Goal: Information Seeking & Learning: Learn about a topic

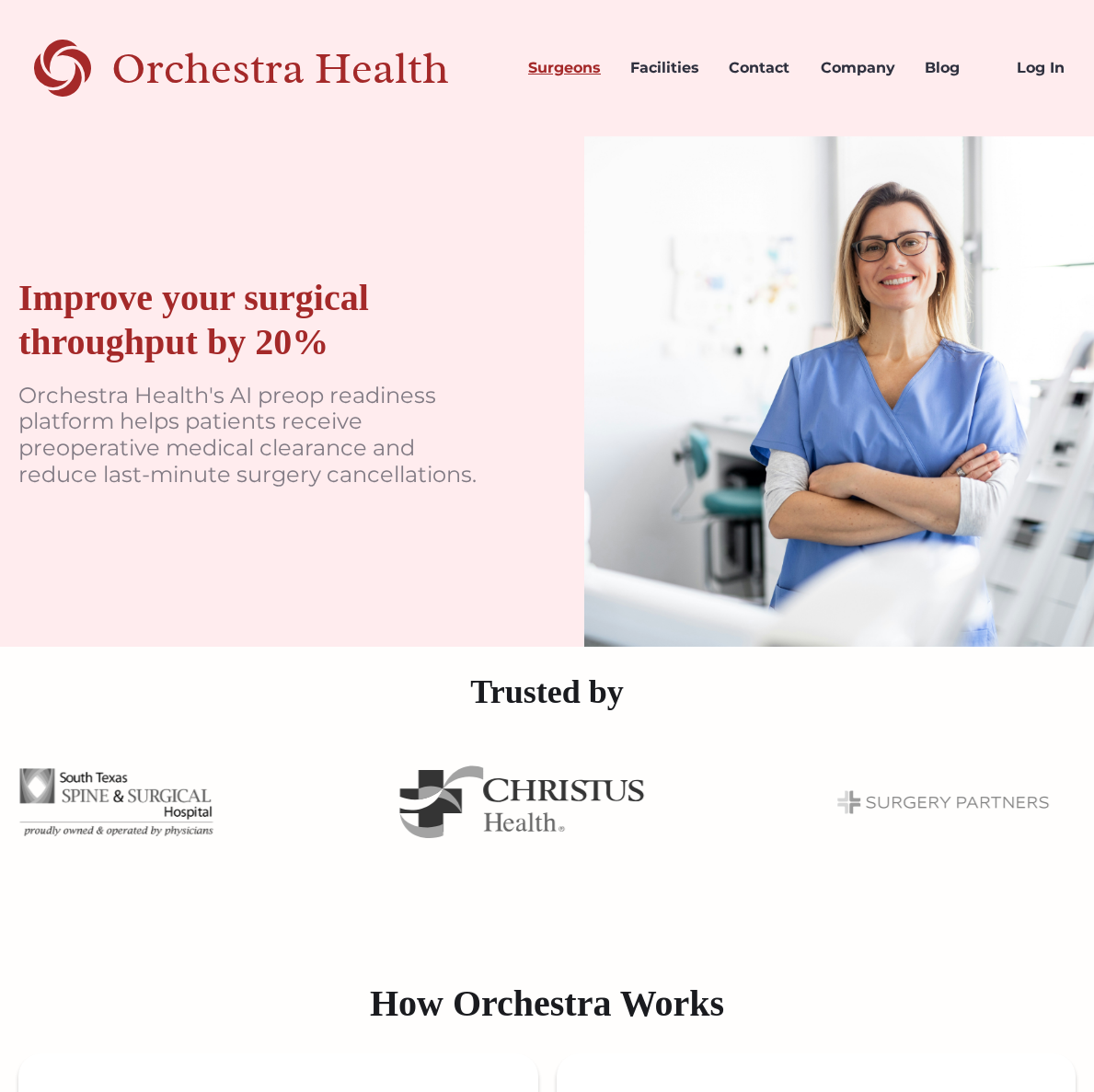
click at [547, 67] on link "Surgeons" at bounding box center [564, 68] width 102 height 63
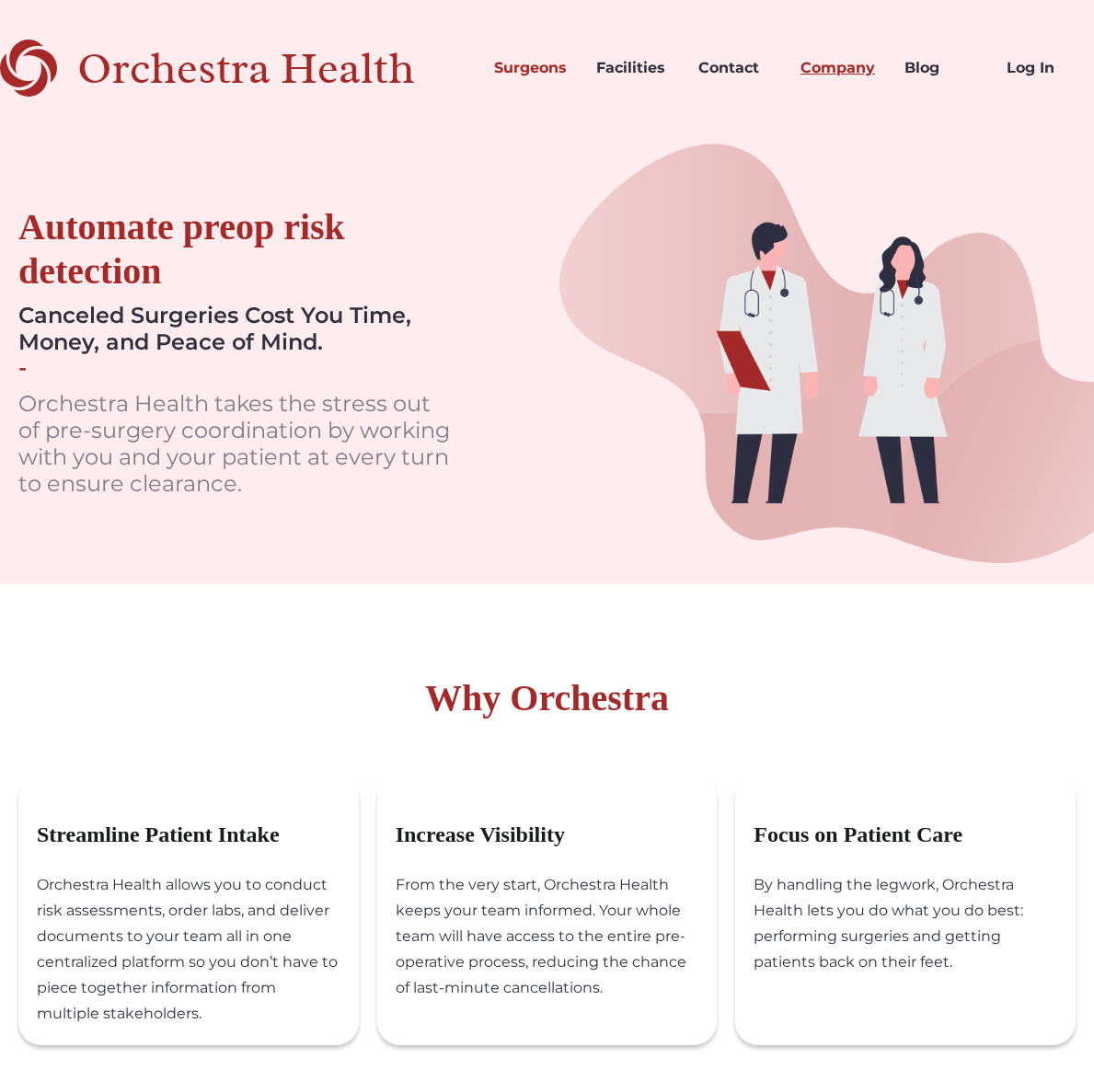
click at [864, 72] on link "Company" at bounding box center [838, 68] width 104 height 63
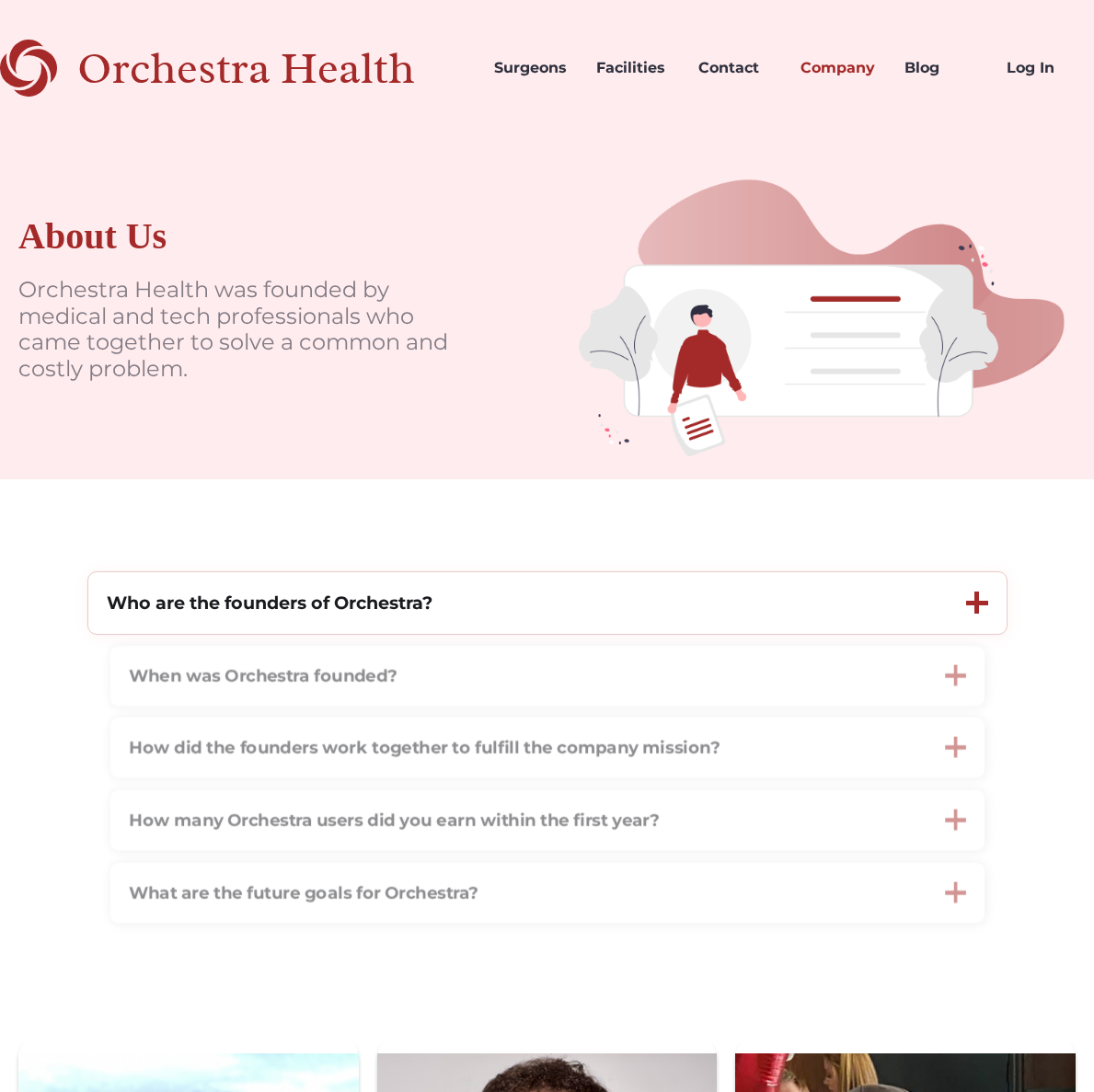
click at [974, 607] on div at bounding box center [976, 602] width 5 height 22
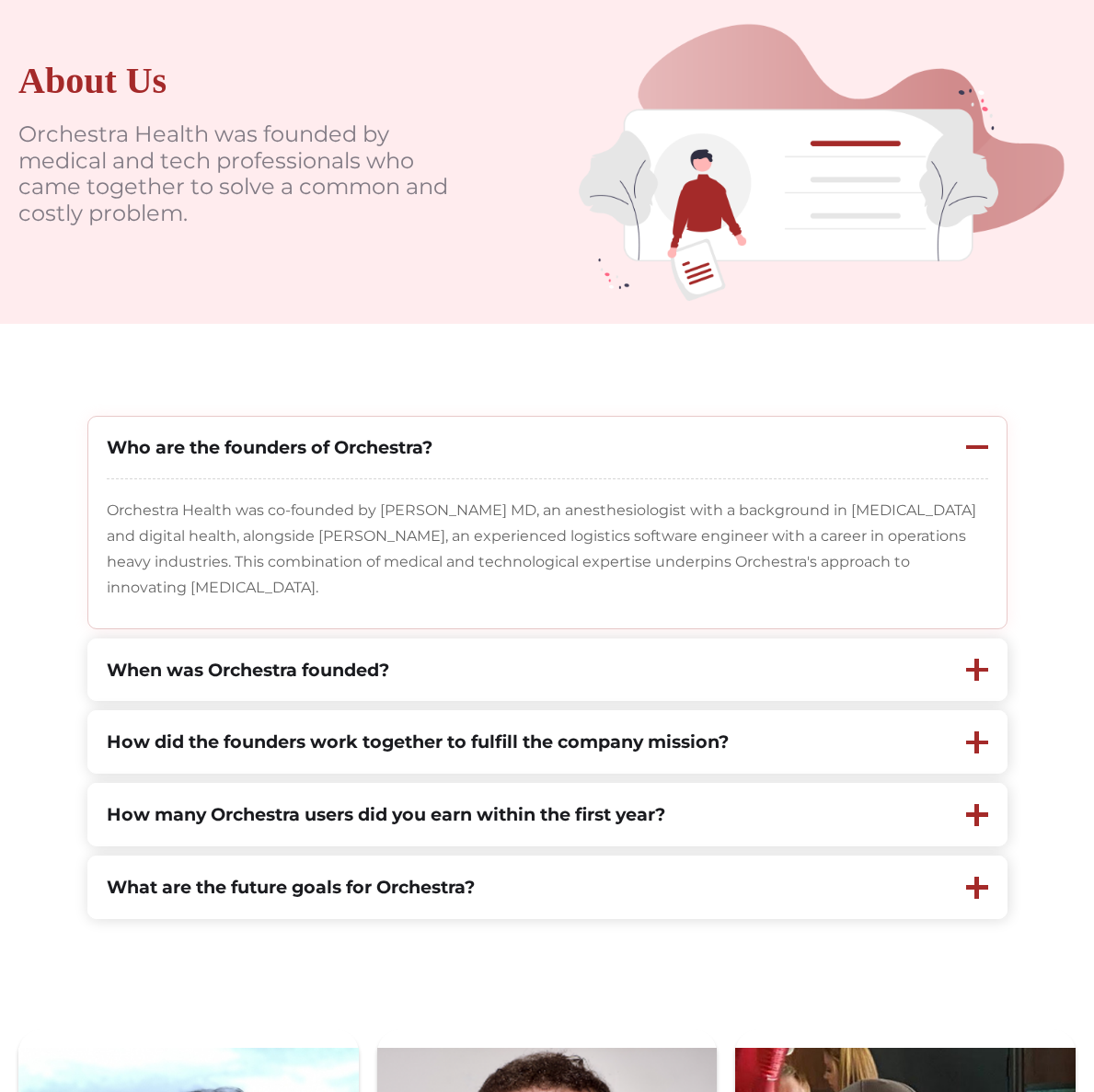
scroll to position [251, 0]
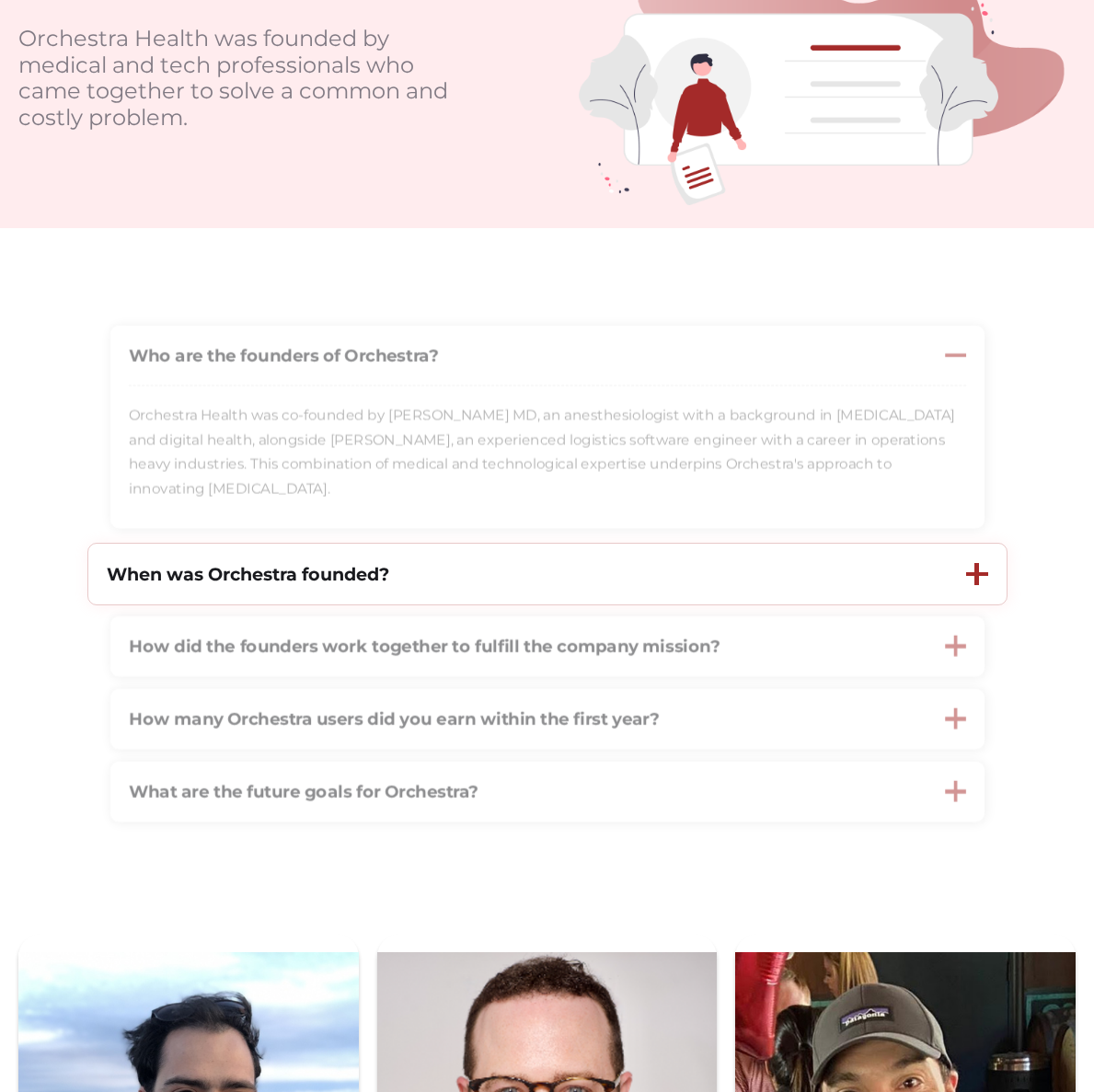
click at [970, 585] on div at bounding box center [977, 574] width 22 height 22
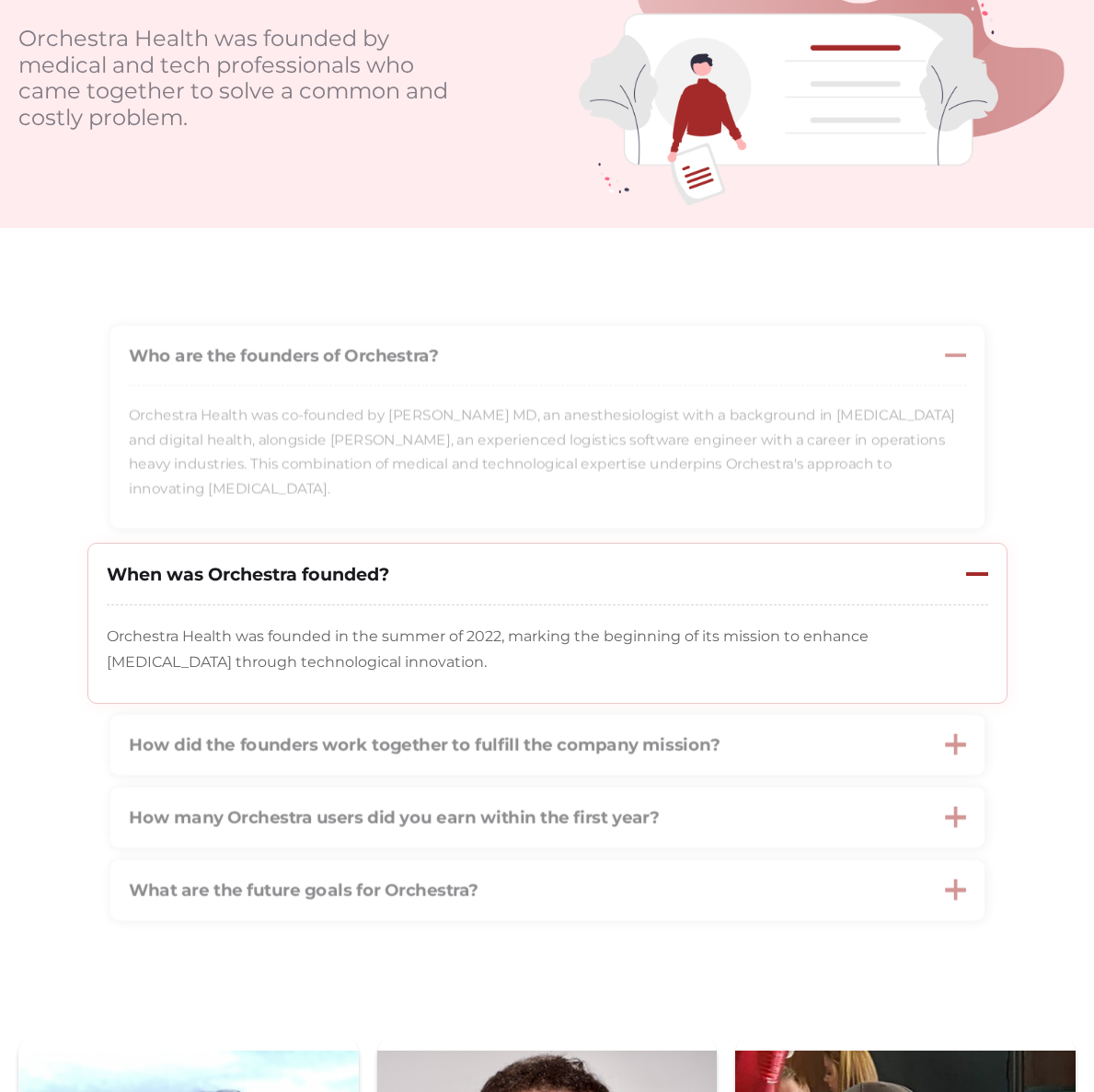
click at [970, 585] on div at bounding box center [977, 574] width 22 height 22
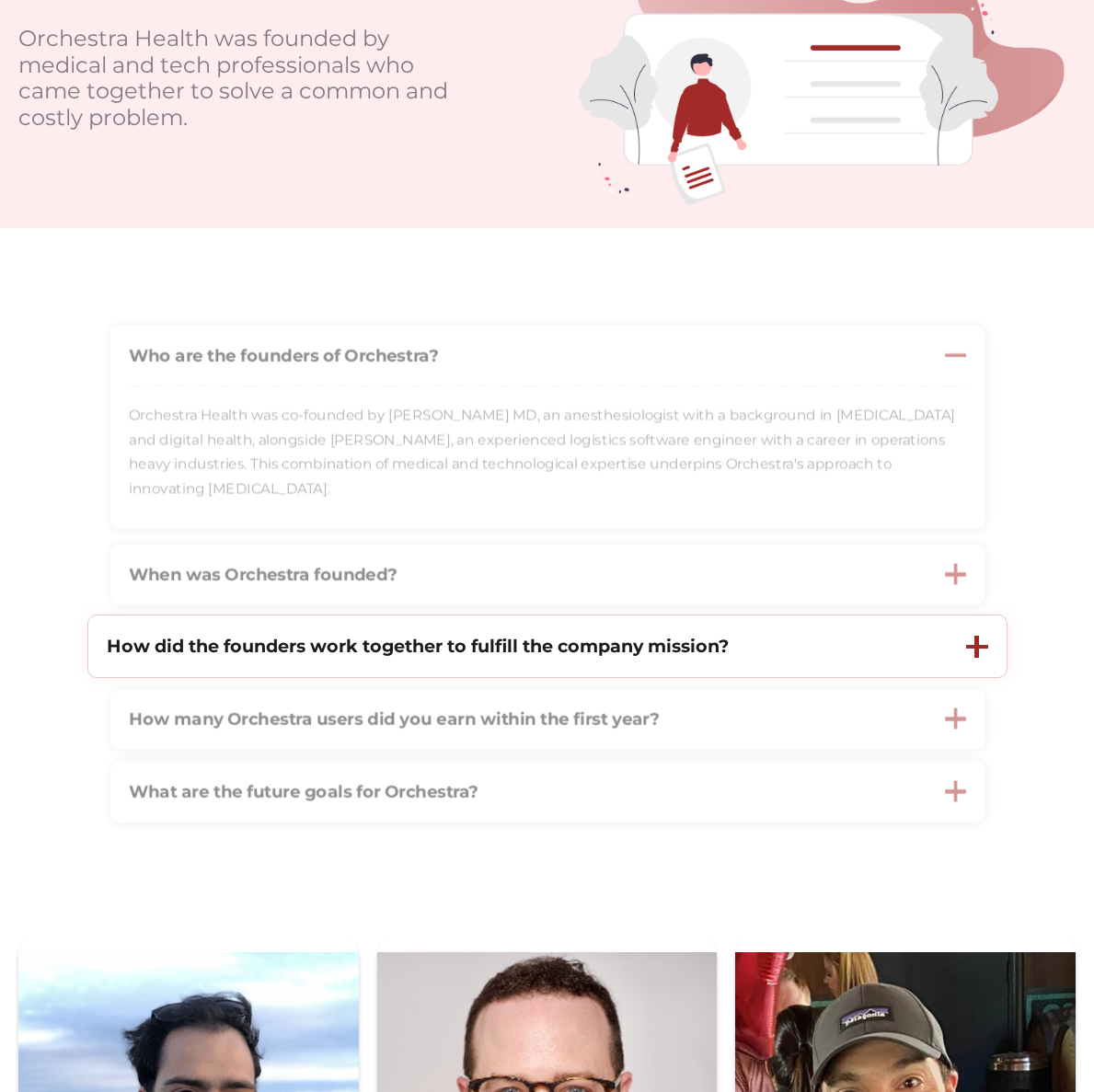
click at [975, 645] on div at bounding box center [976, 646] width 5 height 22
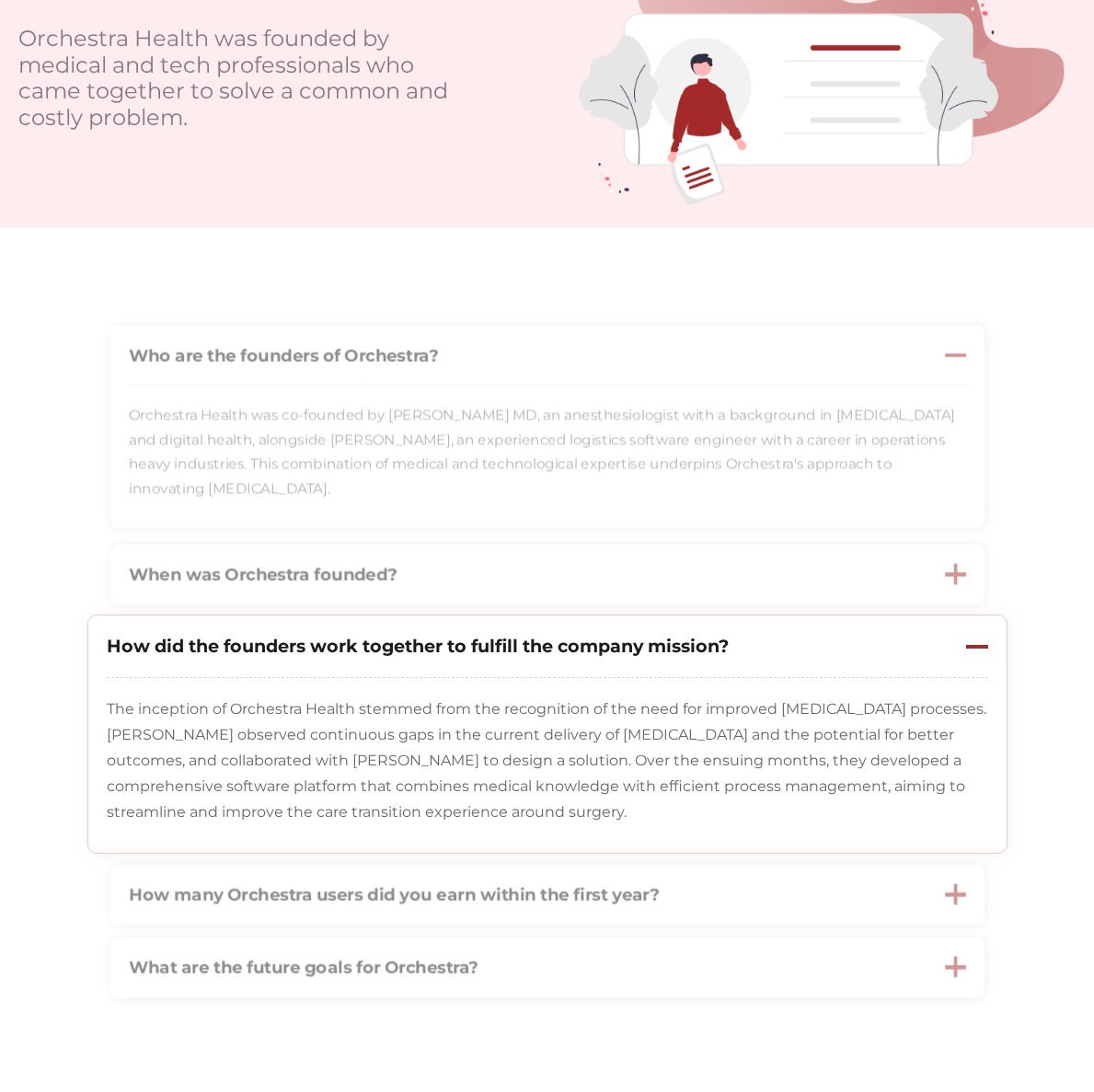
click at [975, 645] on div at bounding box center [977, 646] width 22 height 22
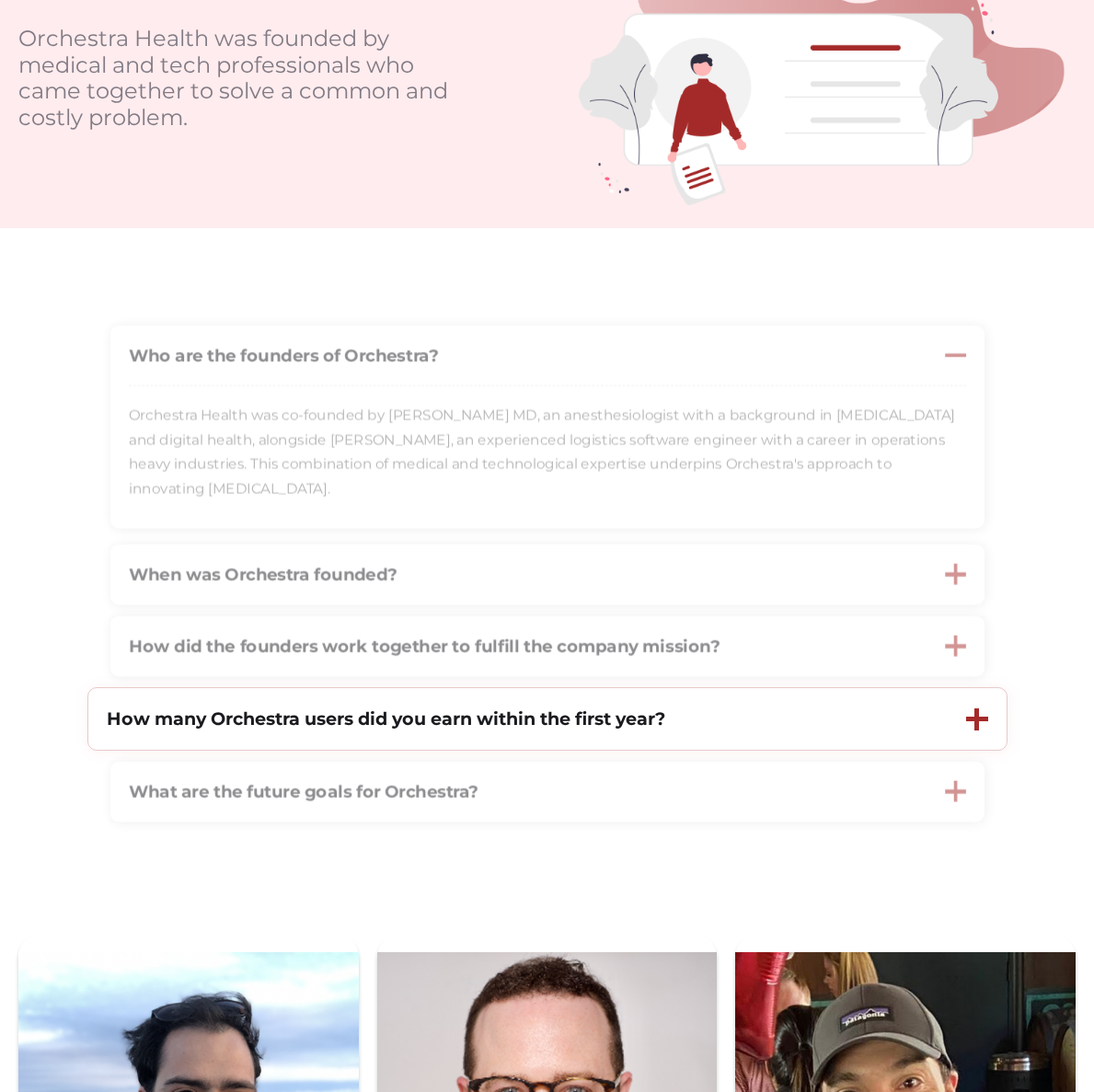
click at [974, 721] on div at bounding box center [976, 719] width 5 height 22
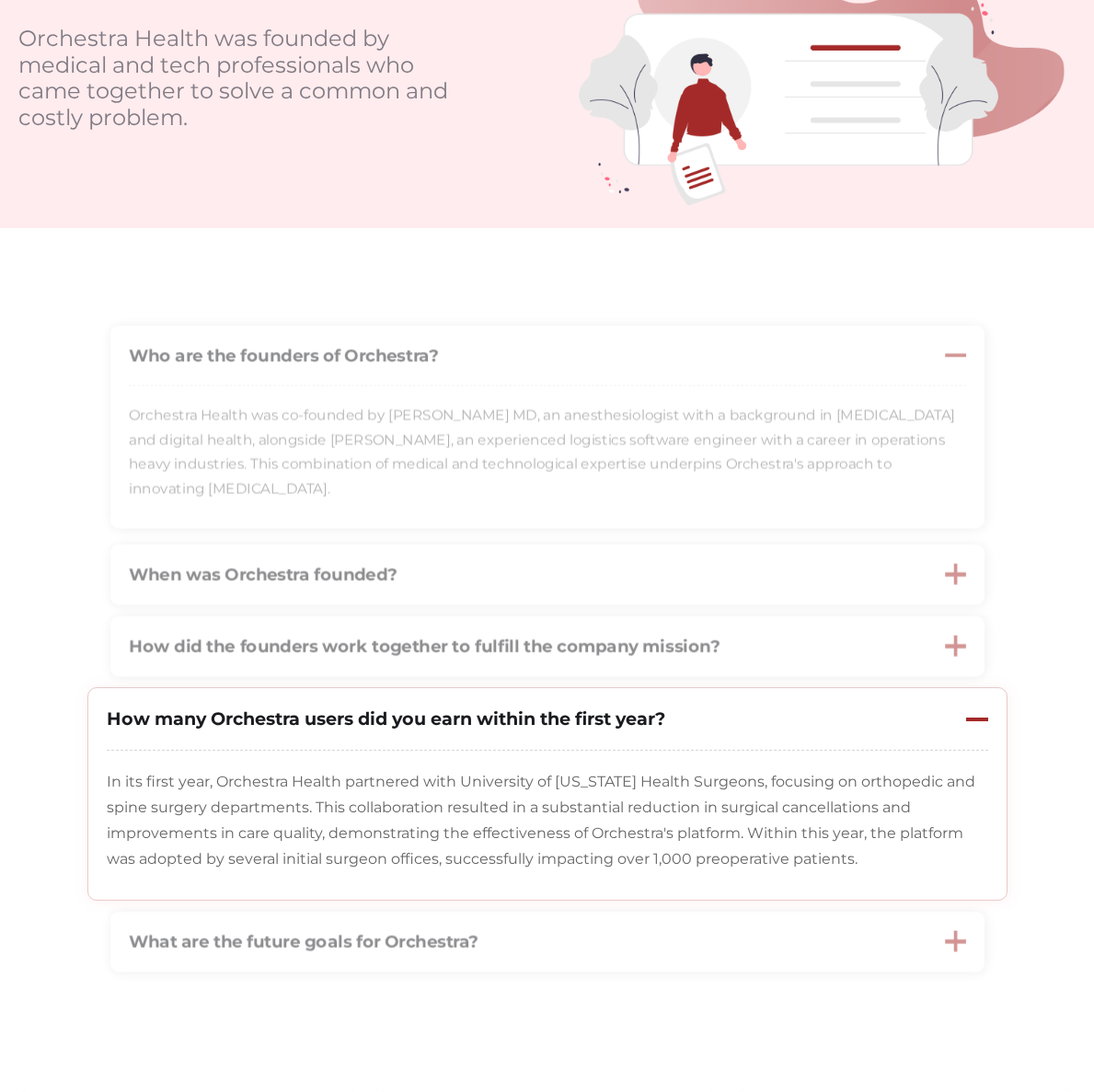
click at [973, 721] on div at bounding box center [977, 719] width 22 height 5
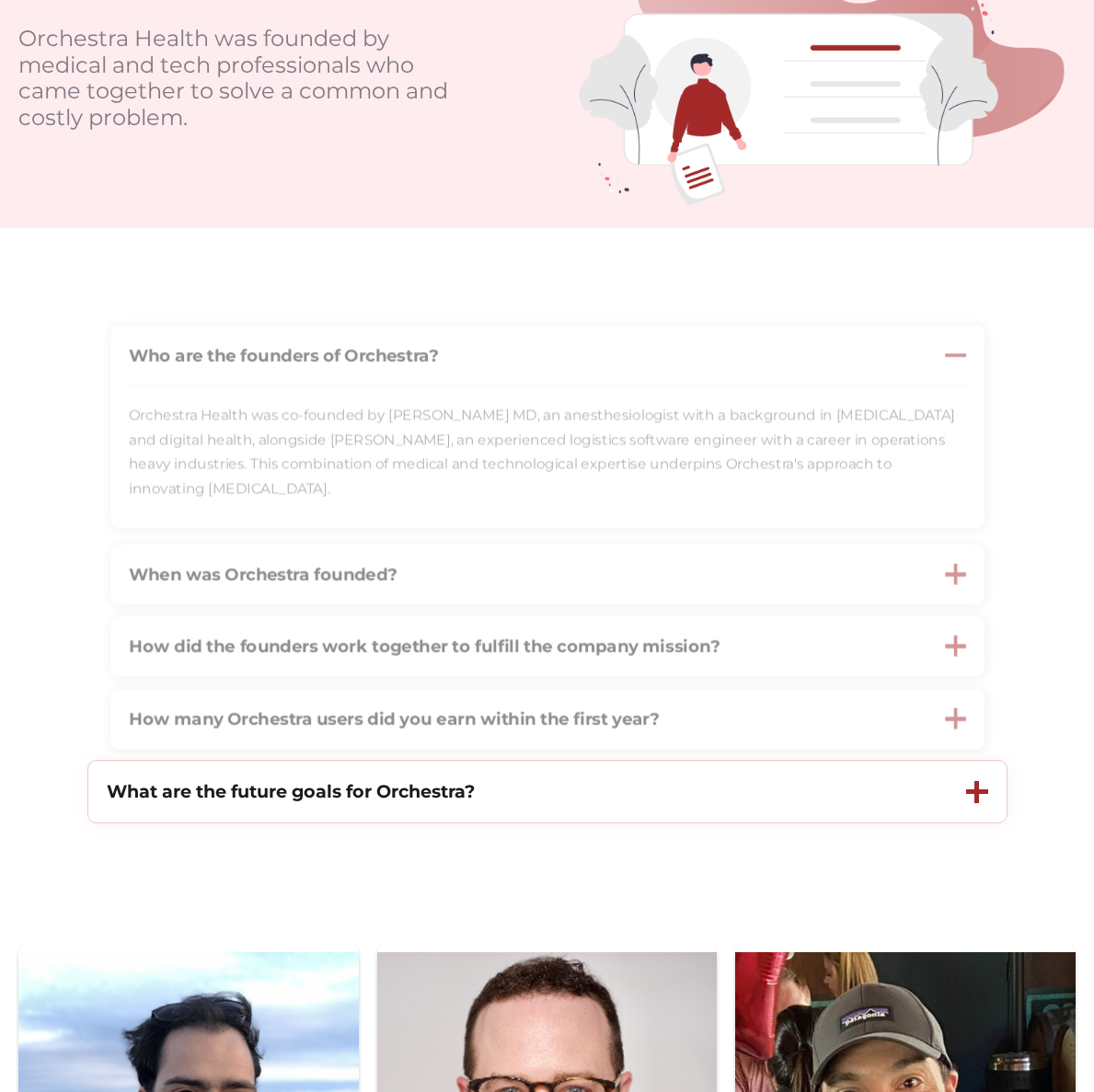
click at [970, 794] on div at bounding box center [977, 791] width 22 height 5
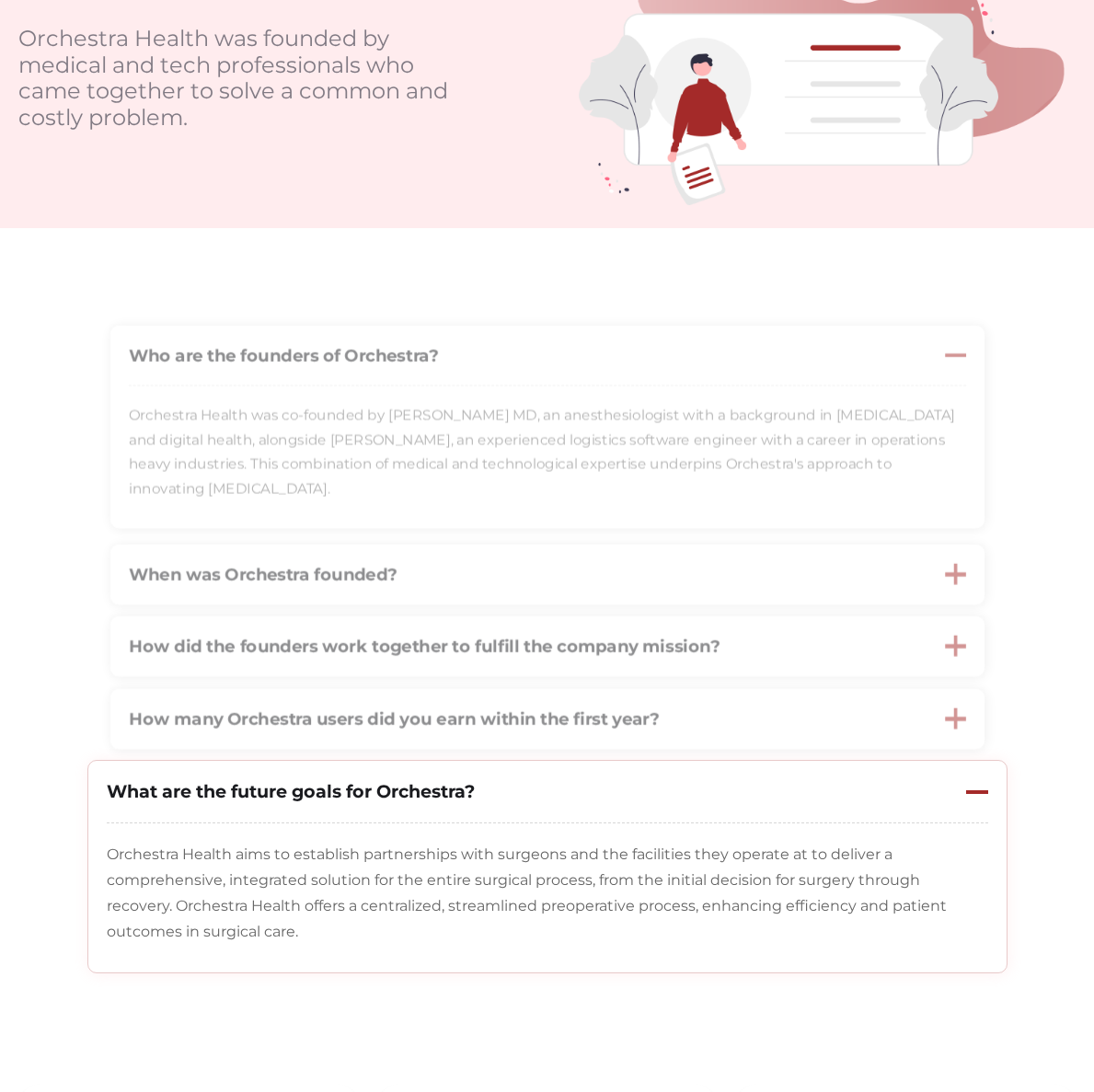
click at [970, 794] on div at bounding box center [977, 791] width 22 height 5
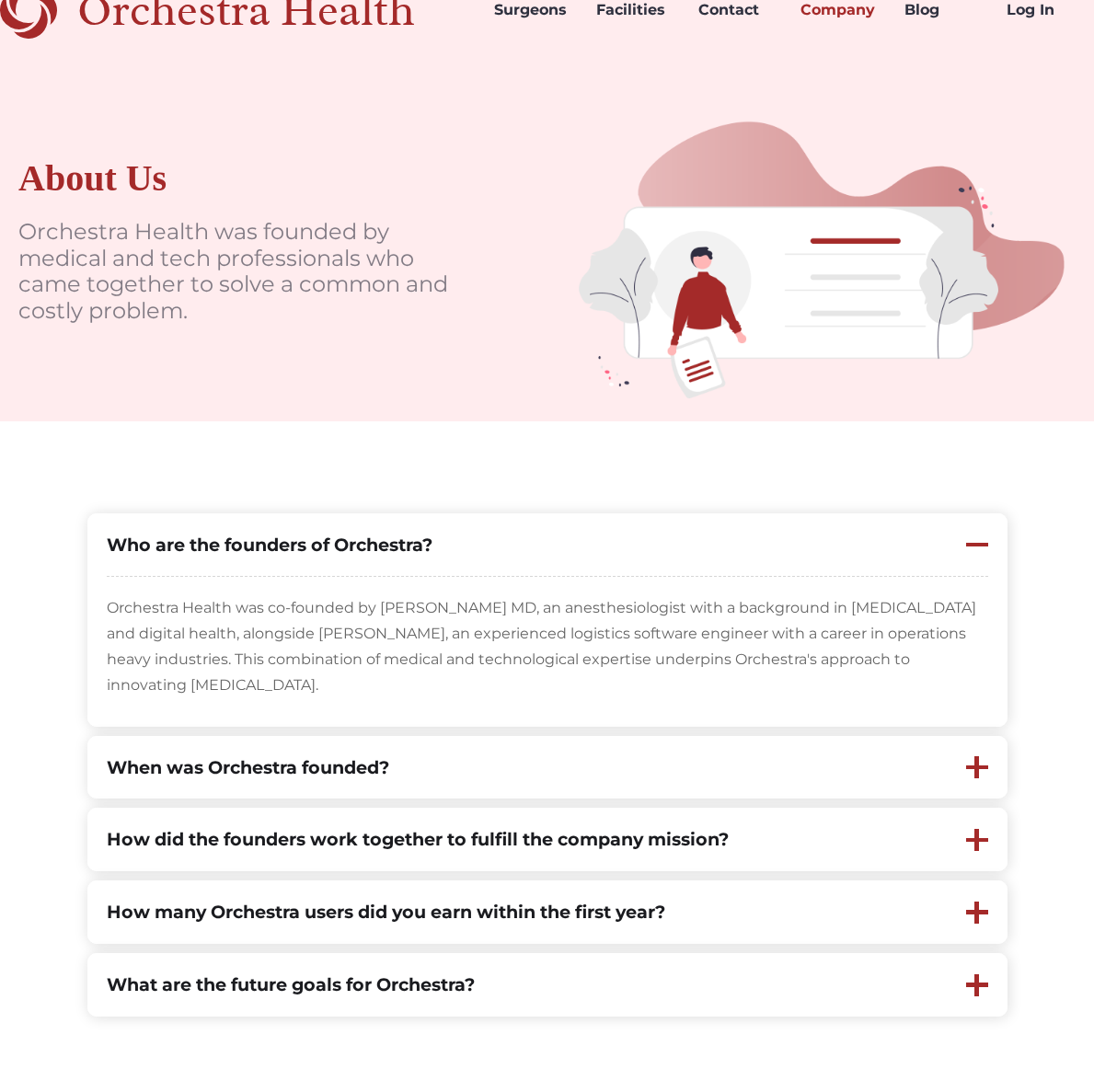
scroll to position [0, 0]
